Goal: Task Accomplishment & Management: Complete application form

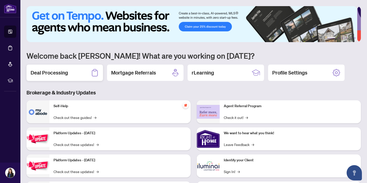
click at [67, 71] on h2 "Deal Processing" at bounding box center [49, 72] width 37 height 7
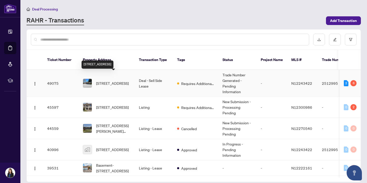
click at [121, 80] on span "[STREET_ADDRESS]" at bounding box center [112, 83] width 33 height 6
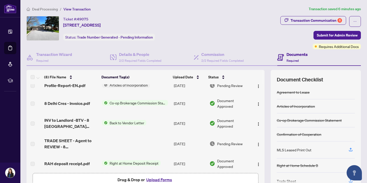
scroll to position [8, 0]
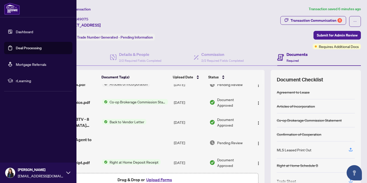
click at [34, 47] on link "Deal Processing" at bounding box center [29, 48] width 26 height 5
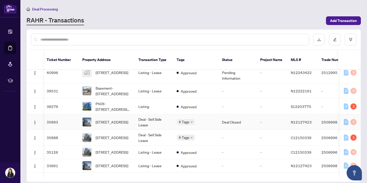
scroll to position [77, 1]
click at [125, 119] on span "[STREET_ADDRESS]" at bounding box center [112, 122] width 33 height 6
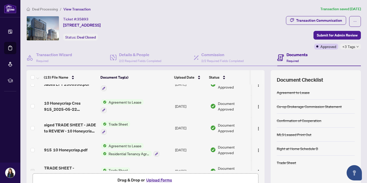
scroll to position [32, 0]
click at [116, 121] on span "Trade Sheet" at bounding box center [117, 124] width 23 height 6
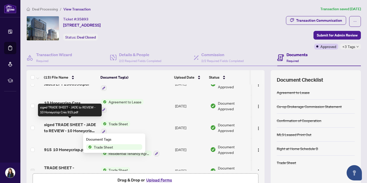
click at [80, 128] on span "siged TRADE SHEET - JADE to REVIEW - 10 Honeycrisp Cres 915.pdf" at bounding box center [70, 127] width 53 height 12
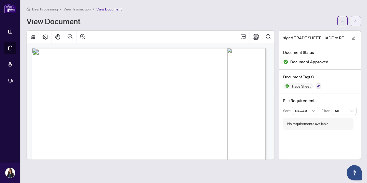
click at [357, 19] on icon "arrow-left" at bounding box center [356, 21] width 4 height 4
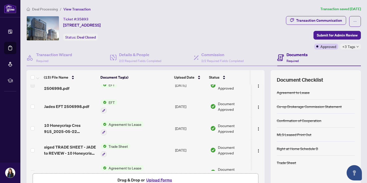
scroll to position [11, 0]
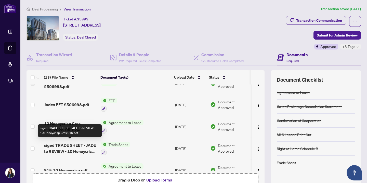
click at [81, 146] on span "siged TRADE SHEET - JADE to REVIEW - 10 Honeycrisp Cres 915.pdf" at bounding box center [70, 148] width 53 height 12
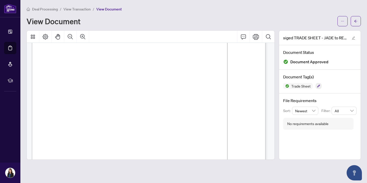
scroll to position [104, 0]
click at [358, 19] on button "button" at bounding box center [355, 21] width 10 height 10
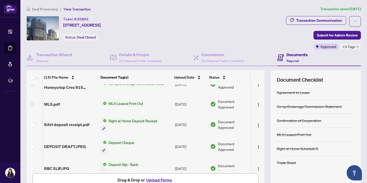
scroll to position [0, 1]
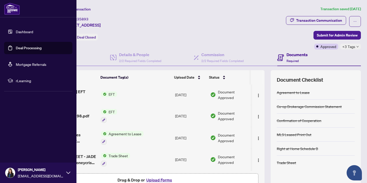
click at [25, 49] on link "Deal Processing" at bounding box center [29, 48] width 26 height 5
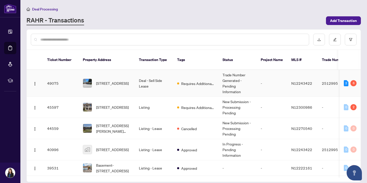
click at [129, 80] on span "[STREET_ADDRESS]" at bounding box center [112, 83] width 33 height 6
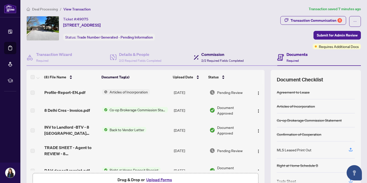
click at [236, 57] on h4 "Commission" at bounding box center [222, 54] width 42 height 6
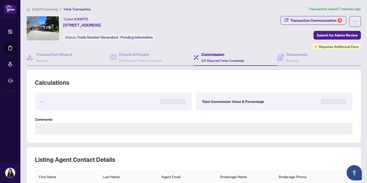
type textarea "**********"
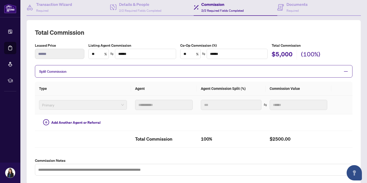
scroll to position [60, 0]
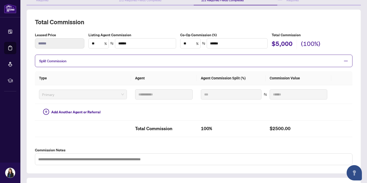
click at [165, 60] on span "Split Commission" at bounding box center [189, 61] width 301 height 6
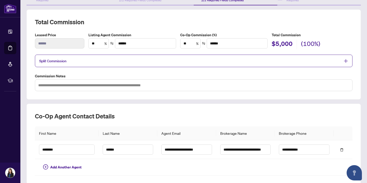
click at [165, 60] on span "Split Commission" at bounding box center [189, 61] width 301 height 6
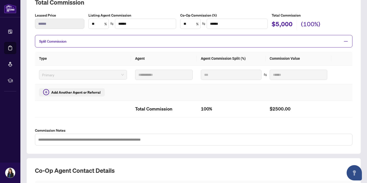
scroll to position [78, 0]
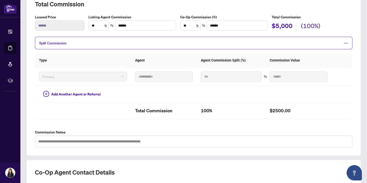
click at [85, 43] on span "Split Commission" at bounding box center [189, 43] width 301 height 6
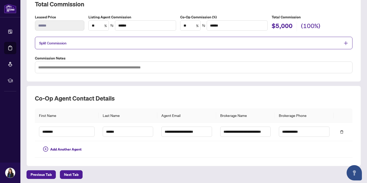
scroll to position [79, 0]
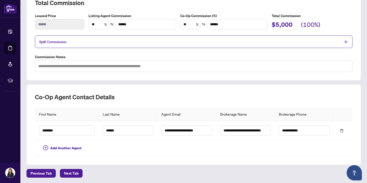
click at [344, 42] on icon "plus" at bounding box center [346, 42] width 4 height 1
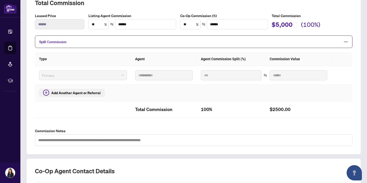
click at [87, 94] on span "Add Another Agent or Referral" at bounding box center [75, 93] width 49 height 6
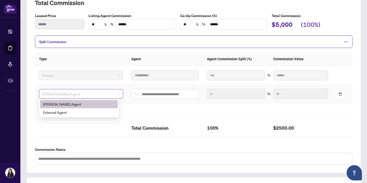
click at [86, 94] on span "[PERSON_NAME] Agent" at bounding box center [81, 94] width 78 height 8
click at [87, 104] on div "[PERSON_NAME] Agent" at bounding box center [79, 104] width 72 height 6
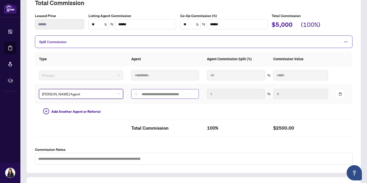
click at [161, 95] on span at bounding box center [164, 94] width 67 height 10
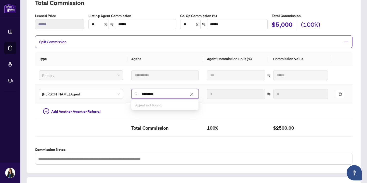
click at [190, 94] on icon "close" at bounding box center [191, 93] width 3 height 3
type input "*********"
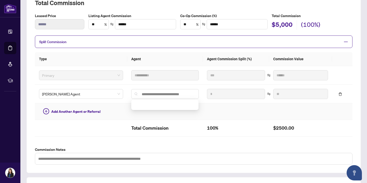
click at [243, 103] on td at bounding box center [236, 111] width 66 height 17
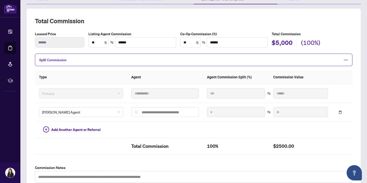
scroll to position [0, 0]
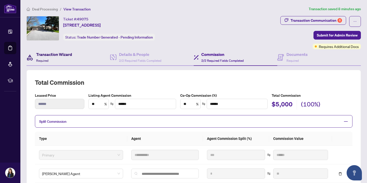
drag, startPoint x: 51, startPoint y: 53, endPoint x: 56, endPoint y: 53, distance: 5.3
click at [51, 53] on h4 "Transaction Wizard" at bounding box center [54, 54] width 36 height 6
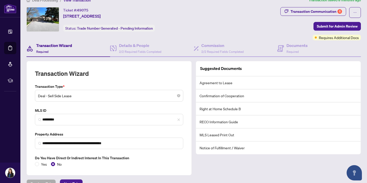
scroll to position [20, 0]
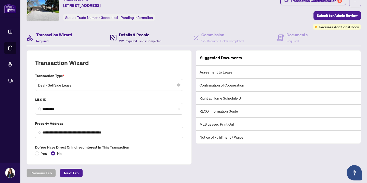
click at [129, 37] on div "Details & People 2/2 Required Fields Completed" at bounding box center [140, 38] width 42 height 12
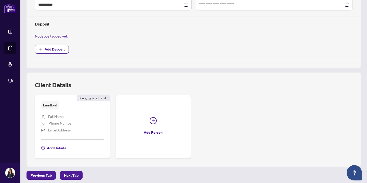
scroll to position [174, 0]
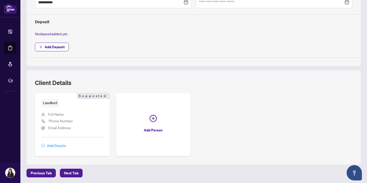
click at [59, 145] on span "Add Details" at bounding box center [56, 145] width 19 height 8
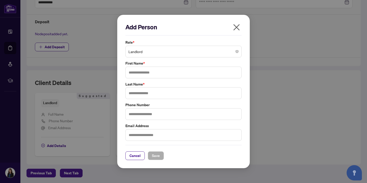
click at [177, 51] on span "Landlord" at bounding box center [183, 52] width 110 height 10
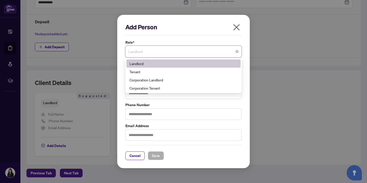
click at [237, 28] on icon "close" at bounding box center [236, 27] width 6 height 6
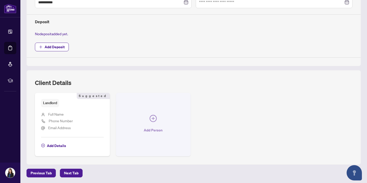
click at [152, 118] on icon "plus-circle" at bounding box center [153, 118] width 3 height 3
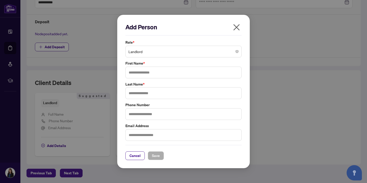
click at [205, 51] on span "Landlord" at bounding box center [183, 52] width 110 height 10
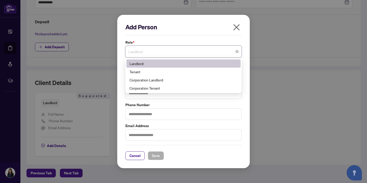
click at [238, 25] on icon "close" at bounding box center [236, 27] width 6 height 6
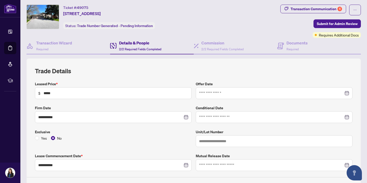
scroll to position [0, 0]
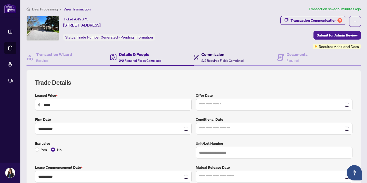
click at [233, 60] on span "2/2 Required Fields Completed" at bounding box center [222, 61] width 42 height 4
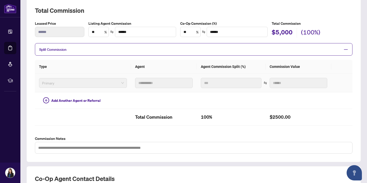
scroll to position [70, 0]
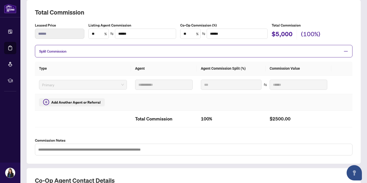
click at [87, 103] on span "Add Another Agent or Referral" at bounding box center [75, 102] width 49 height 6
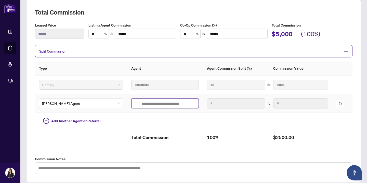
click at [155, 104] on input "search" at bounding box center [167, 103] width 57 height 4
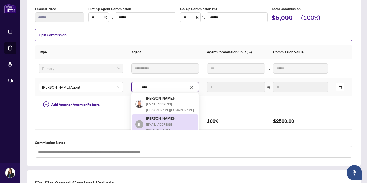
scroll to position [87, 0]
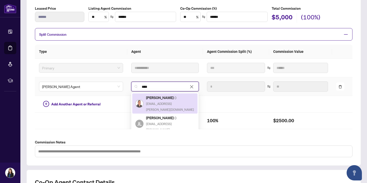
click at [164, 83] on span "****" at bounding box center [164, 87] width 67 height 10
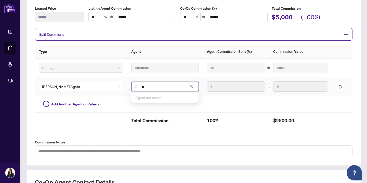
type input "*"
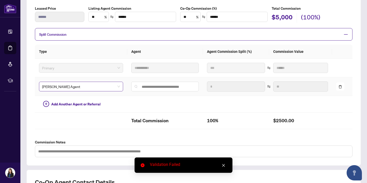
click at [78, 85] on span "[PERSON_NAME] Agent" at bounding box center [81, 87] width 78 height 8
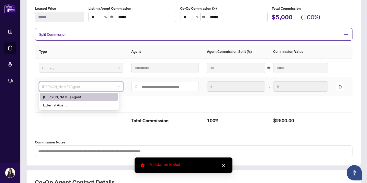
click at [77, 97] on div "[PERSON_NAME] Agent" at bounding box center [79, 97] width 72 height 6
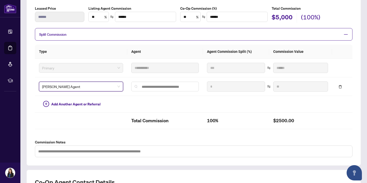
click at [343, 32] on icon "minus" at bounding box center [345, 34] width 5 height 5
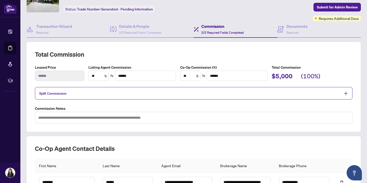
scroll to position [36, 0]
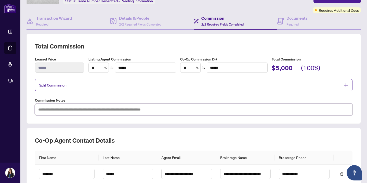
click at [176, 110] on textarea at bounding box center [193, 109] width 317 height 12
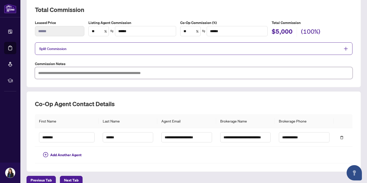
scroll to position [79, 0]
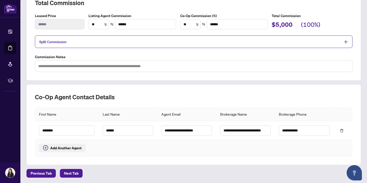
click at [75, 146] on span "Add Another Agent" at bounding box center [65, 148] width 31 height 6
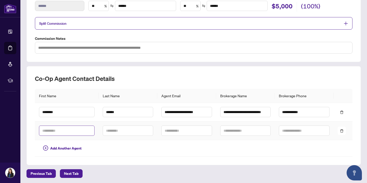
scroll to position [98, 0]
click at [340, 129] on icon "delete" at bounding box center [342, 131] width 4 height 4
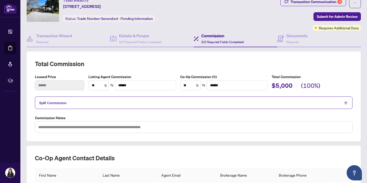
scroll to position [20, 0]
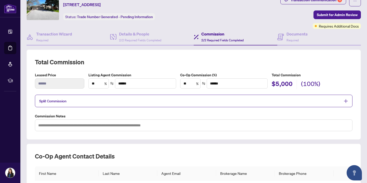
click at [343, 100] on icon "plus" at bounding box center [345, 101] width 5 height 5
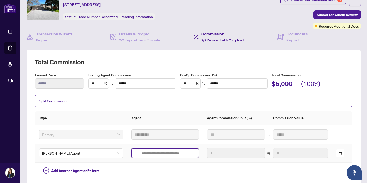
click at [145, 151] on input "search" at bounding box center [167, 153] width 57 height 4
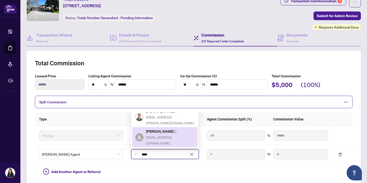
scroll to position [19, 0]
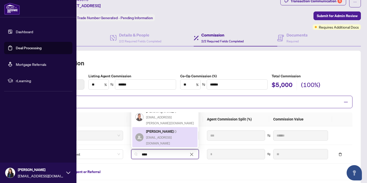
type input "****"
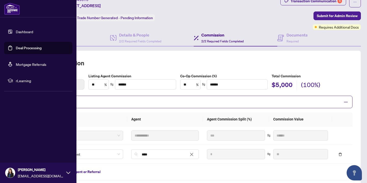
click at [10, 171] on img at bounding box center [10, 173] width 10 height 10
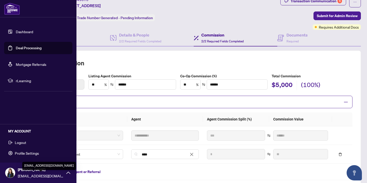
click at [67, 173] on icon at bounding box center [68, 172] width 4 height 4
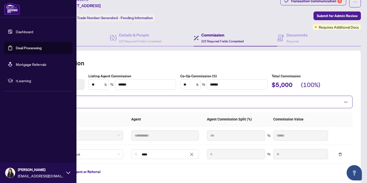
click at [67, 173] on icon at bounding box center [68, 172] width 4 height 4
click at [20, 143] on span "Logout" at bounding box center [20, 142] width 11 height 8
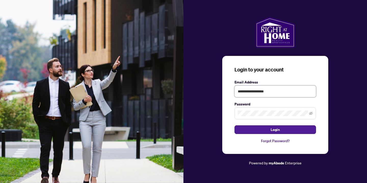
click at [282, 90] on input "**********" at bounding box center [275, 91] width 82 height 12
type input "**********"
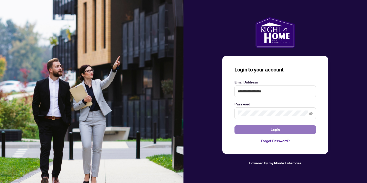
click at [265, 131] on button "Login" at bounding box center [275, 129] width 82 height 9
